Goal: Information Seeking & Learning: Learn about a topic

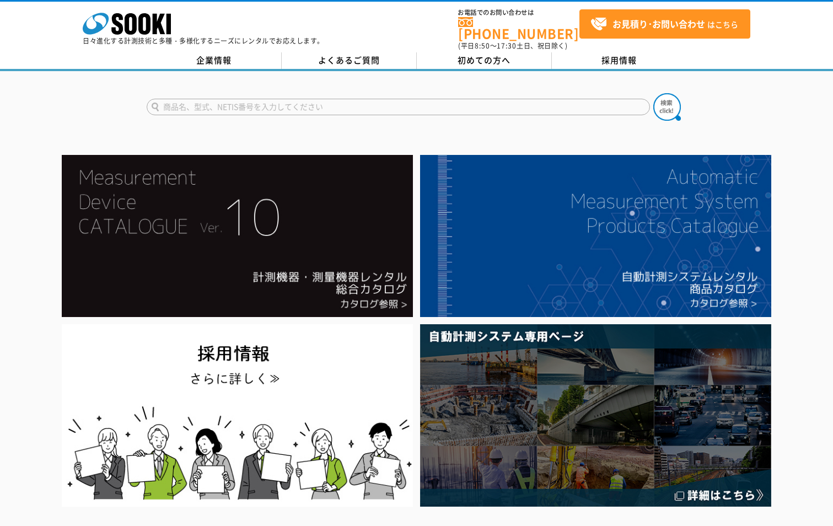
click at [260, 99] on input "text" at bounding box center [398, 107] width 503 height 17
click at [653, 93] on button at bounding box center [667, 107] width 28 height 28
drag, startPoint x: 165, startPoint y: 98, endPoint x: 120, endPoint y: 98, distance: 45.2
click at [121, 98] on div "レーザー距離" at bounding box center [416, 97] width 833 height 53
type input "移動量"
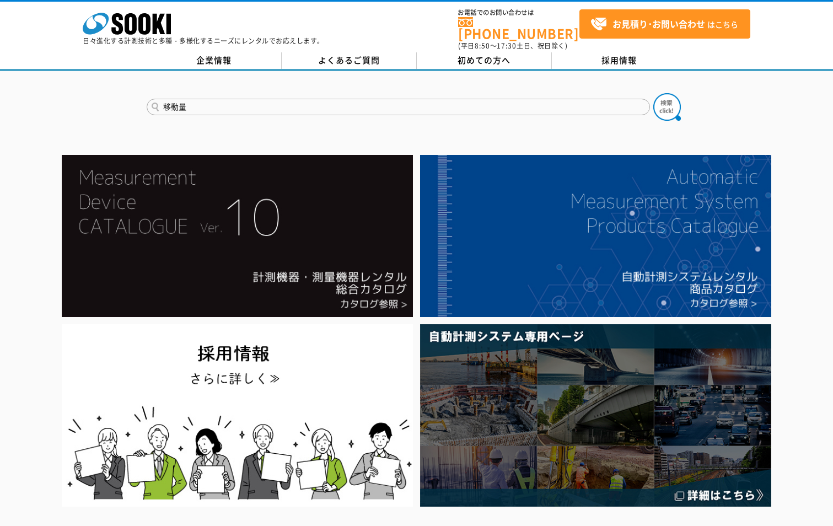
click at [653, 93] on button at bounding box center [667, 107] width 28 height 28
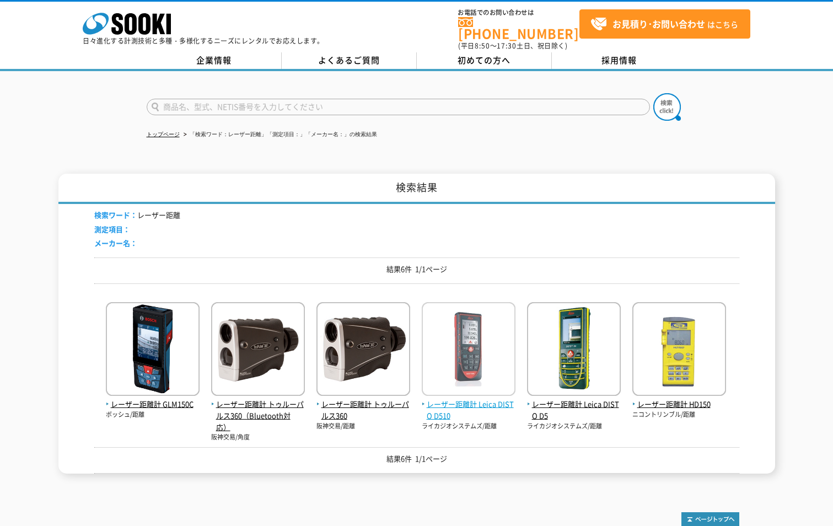
scroll to position [103, 0]
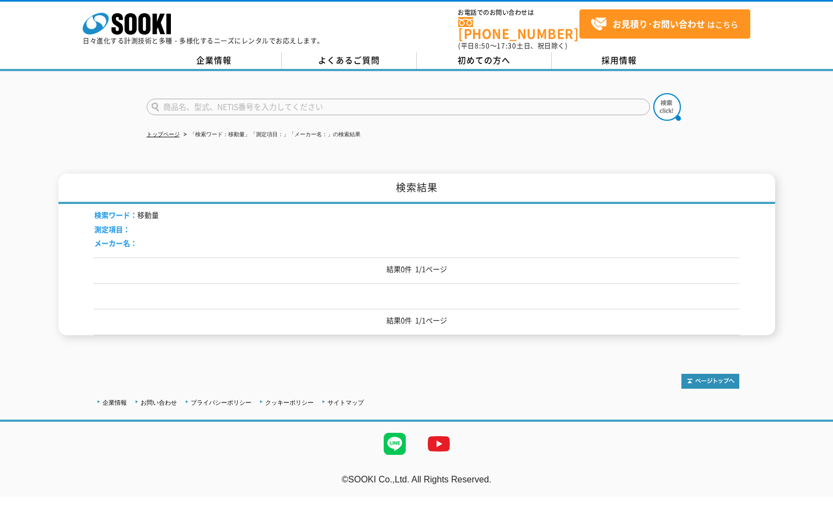
click at [188, 104] on input "text" at bounding box center [398, 107] width 503 height 17
type input "傾斜"
click at [653, 93] on button at bounding box center [667, 107] width 28 height 28
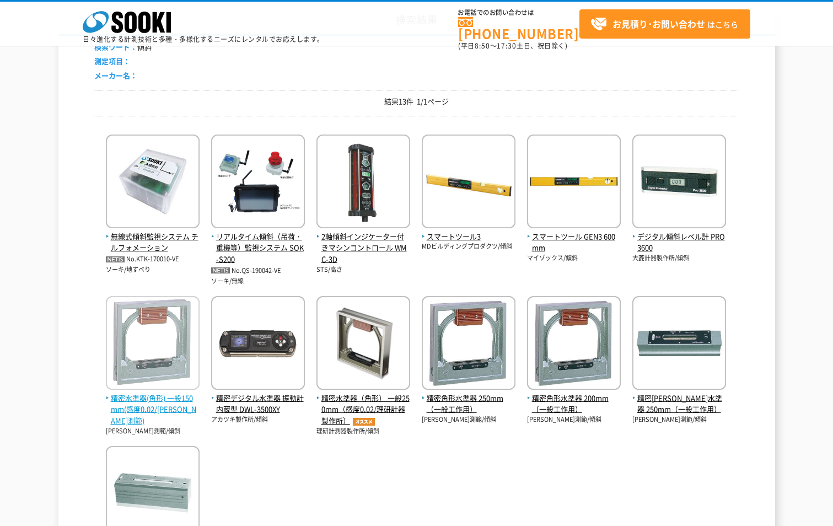
scroll to position [110, 0]
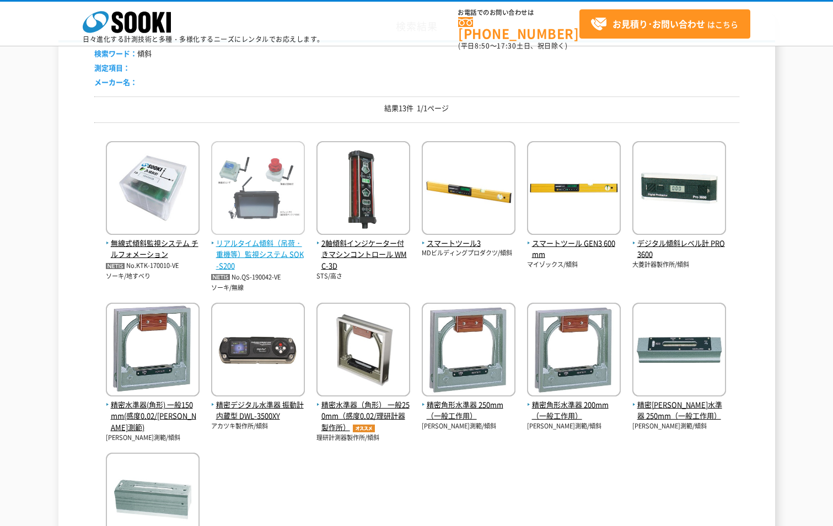
click at [246, 249] on span "リアルタイム傾斜（吊荷・重機等）監視システム SOK-S200" at bounding box center [258, 255] width 94 height 34
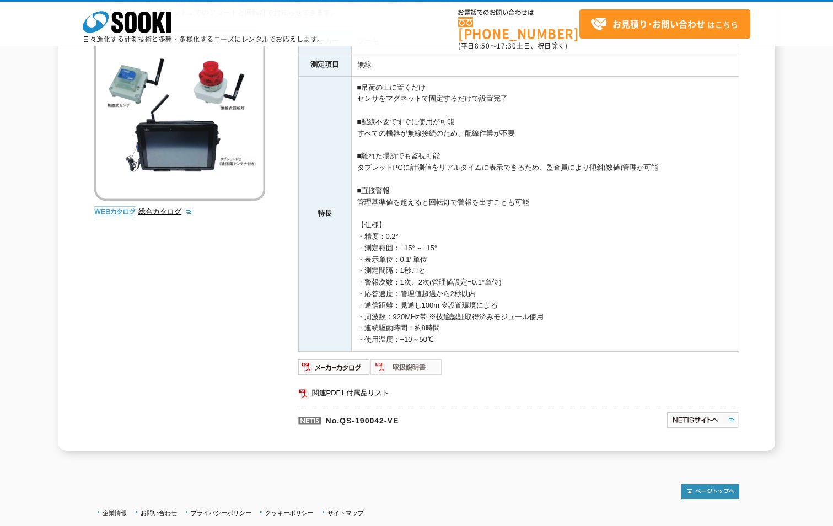
scroll to position [107, 0]
